Goal: Browse casually

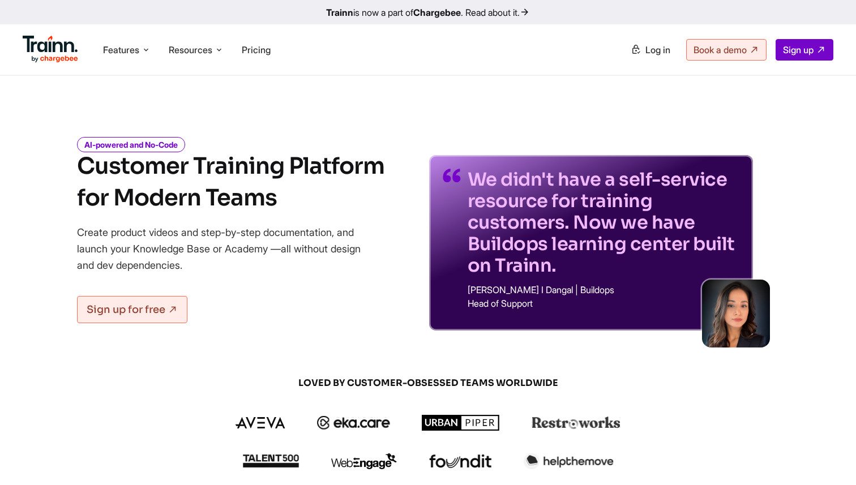
drag, startPoint x: 288, startPoint y: 169, endPoint x: 383, endPoint y: 163, distance: 95.4
click at [384, 163] on div "AI-powered and No-Code Customer Training Platform for Modern Teams Create produ…" at bounding box center [427, 225] width 815 height 209
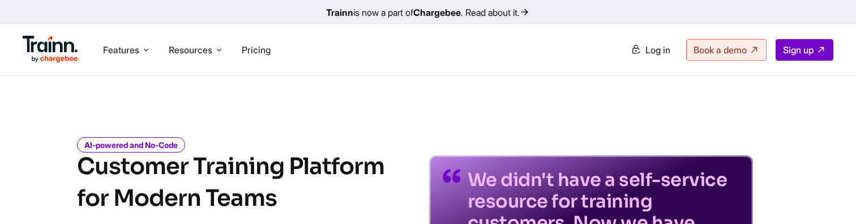
click at [495, 148] on div "We didn't have a self-service resource for training customers. Now we have Buil…" at bounding box center [591, 225] width 324 height 209
click at [502, 134] on div "We didn't have a self-service resource for training customers. Now we have Buil…" at bounding box center [591, 225] width 324 height 209
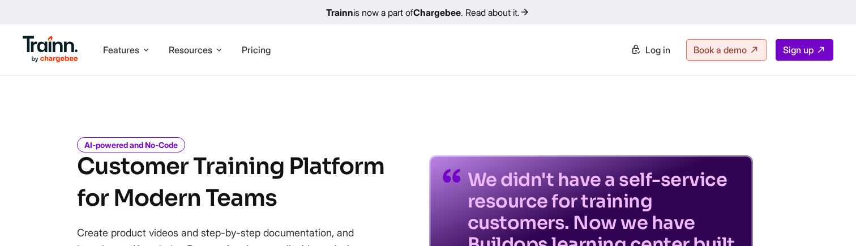
click at [551, 122] on div "We didn't have a self-service resource for training customers. Now we have Buil…" at bounding box center [591, 225] width 324 height 209
drag, startPoint x: 361, startPoint y: 166, endPoint x: 392, endPoint y: 166, distance: 30.6
click at [392, 166] on div "AI-powered and No-Code Customer Training Platform for Modern Teams Create produ…" at bounding box center [427, 225] width 815 height 209
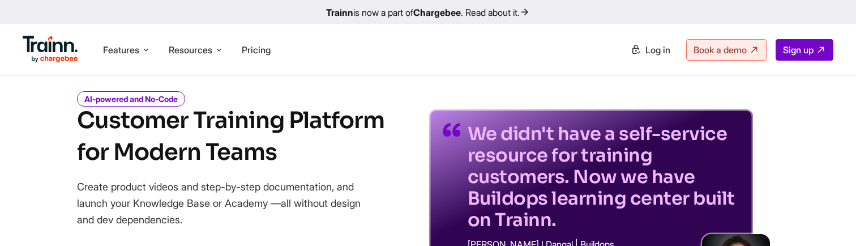
scroll to position [45, 0]
